Goal: Transaction & Acquisition: Purchase product/service

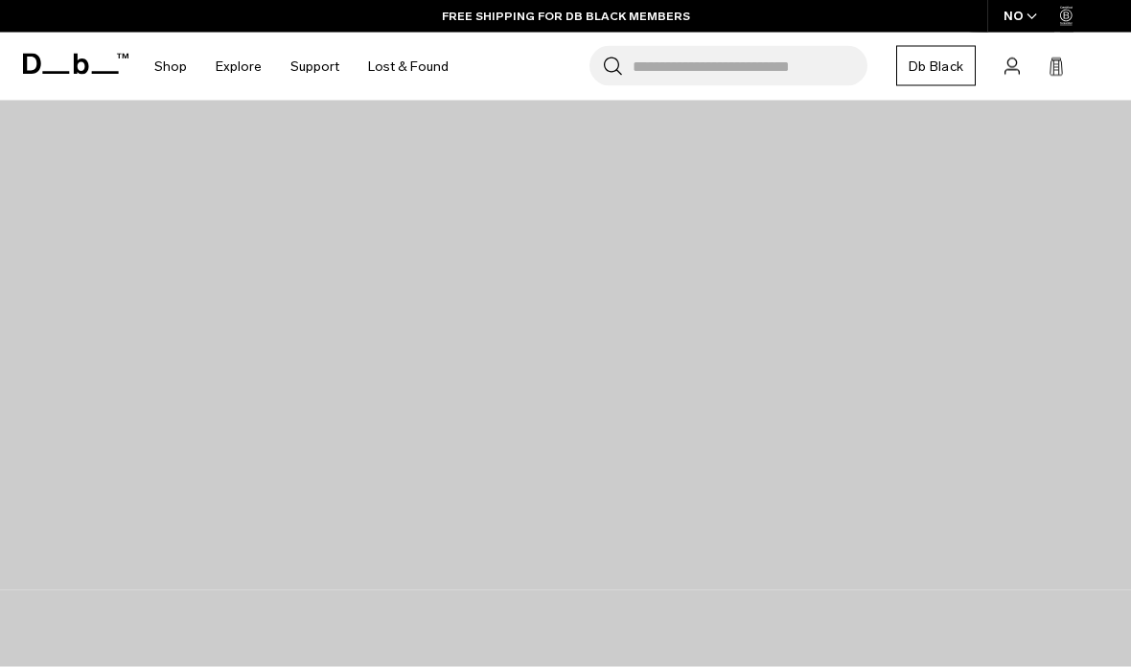
scroll to position [2067, 0]
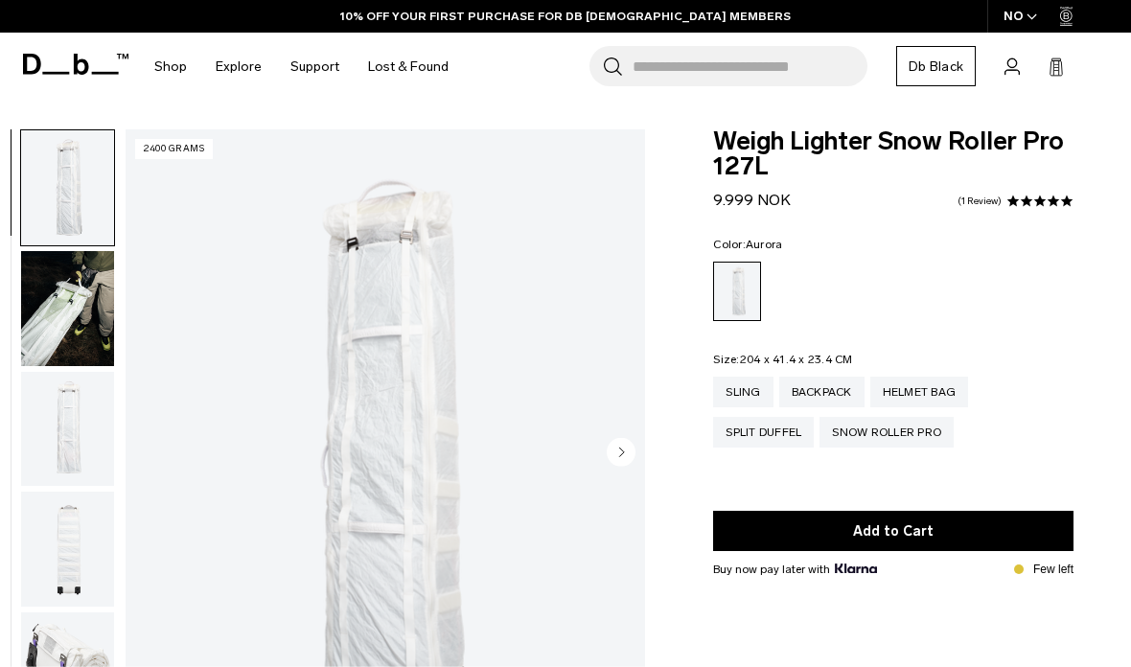
click at [1017, 24] on div "NO" at bounding box center [1020, 16] width 67 height 33
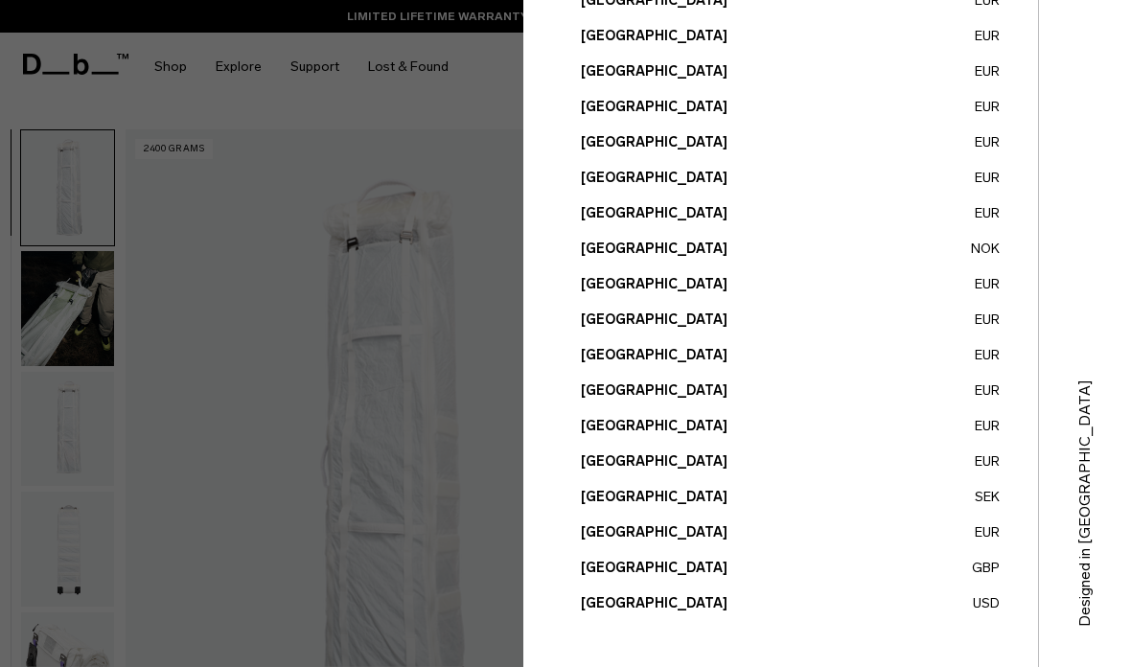
scroll to position [748, 0]
click at [648, 611] on button "[GEOGRAPHIC_DATA] USD" at bounding box center [790, 603] width 419 height 20
click at [663, 606] on button "[GEOGRAPHIC_DATA] USD" at bounding box center [790, 603] width 419 height 20
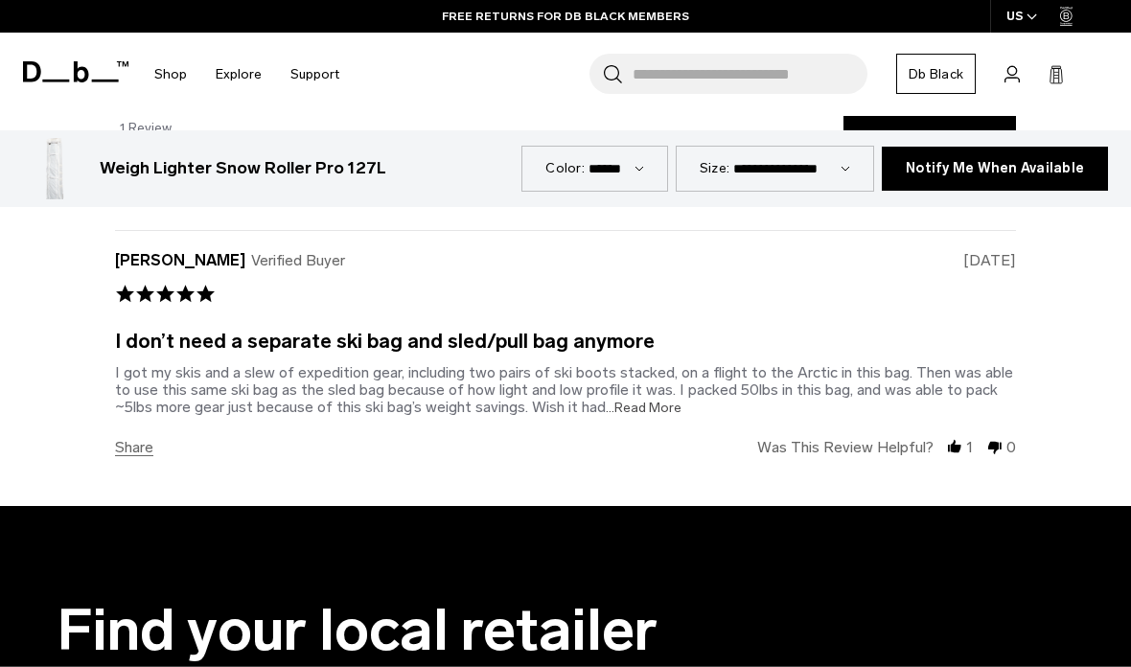
scroll to position [3233, 0]
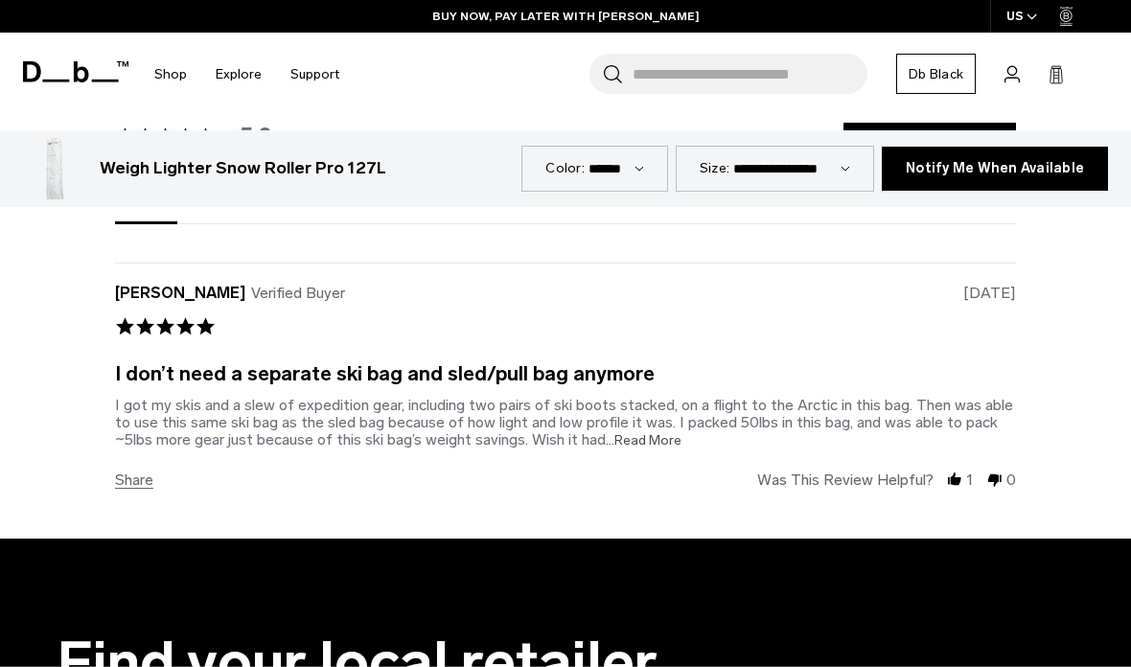
click at [641, 432] on span "...Read More" at bounding box center [644, 440] width 76 height 16
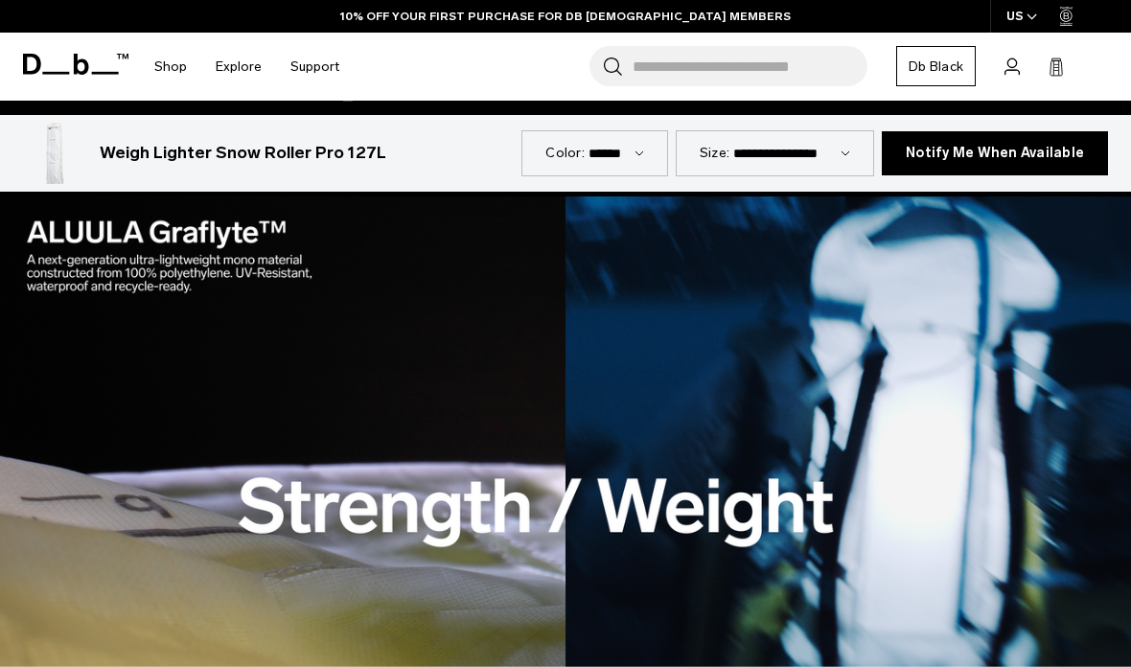
scroll to position [2340, 0]
